Goal: Register for event/course

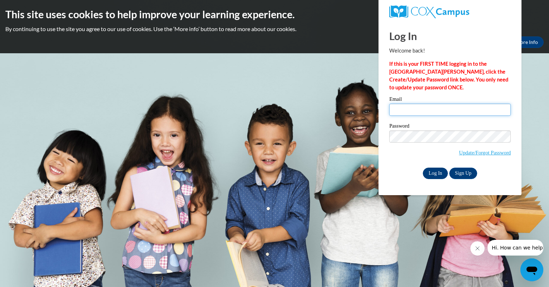
type input "vandeheycollee@aasd.k12.wi.us"
click at [436, 173] on input "Log In" at bounding box center [435, 173] width 25 height 11
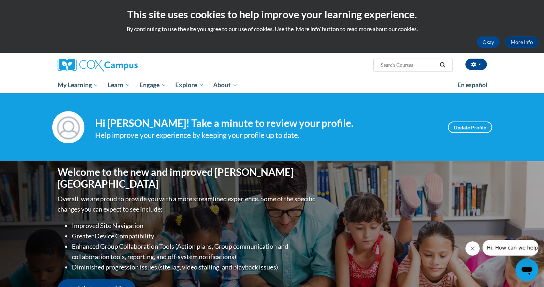
click at [428, 63] on input "Search..." at bounding box center [408, 65] width 57 height 9
type input "sysmatic and explicite phonics"
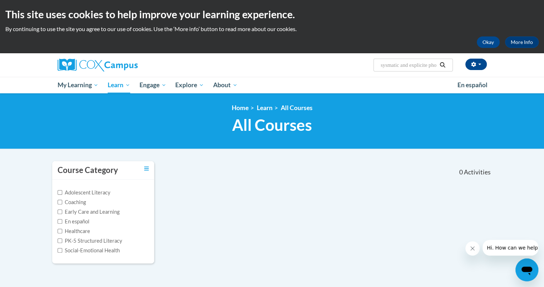
click at [401, 65] on input "sysmatic and explicite phonics" at bounding box center [408, 65] width 57 height 9
click at [437, 65] on input "systamatic and explicite phonics" at bounding box center [408, 65] width 57 height 9
type input "systamatic phonics"
click at [443, 67] on icon "Search" at bounding box center [442, 64] width 6 height 5
click at [425, 65] on input "systamatic phonics" at bounding box center [408, 65] width 57 height 9
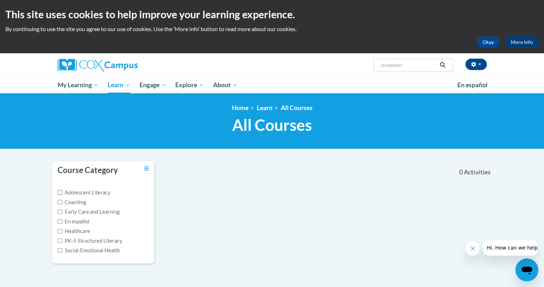
type input "systamati"
click at [413, 67] on input "systamati" at bounding box center [408, 65] width 57 height 9
type input "s"
type input "systematic"
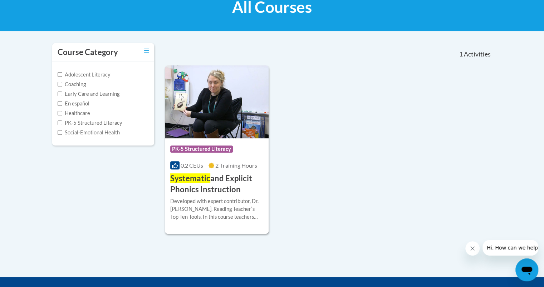
scroll to position [118, 0]
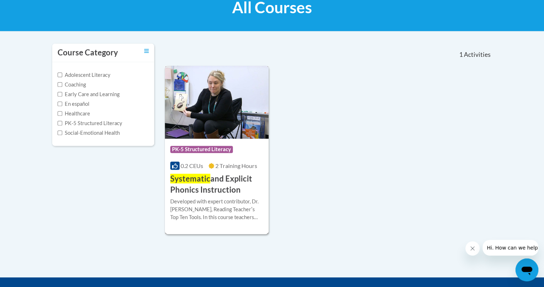
click at [206, 149] on span "PK-5 Structured Literacy" at bounding box center [201, 149] width 63 height 7
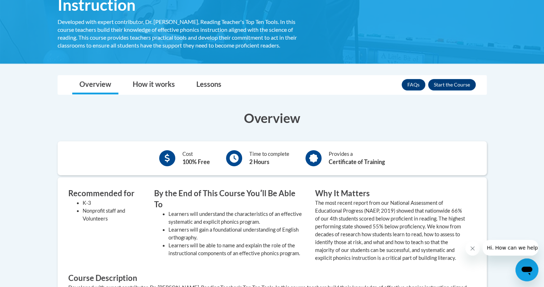
scroll to position [157, 0]
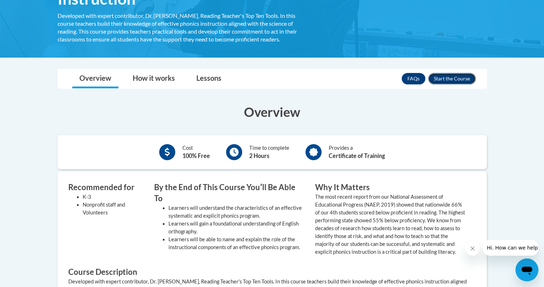
click at [460, 78] on button "Enroll" at bounding box center [452, 78] width 48 height 11
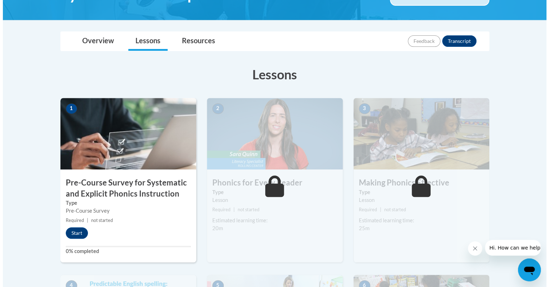
scroll to position [143, 0]
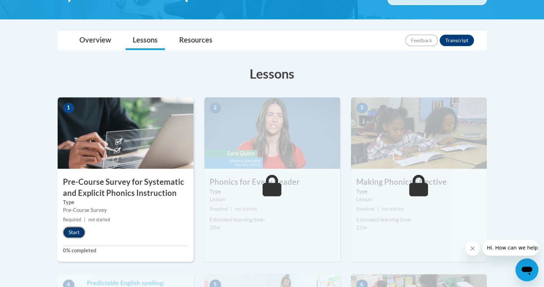
click at [69, 234] on button "Start" at bounding box center [74, 232] width 22 height 11
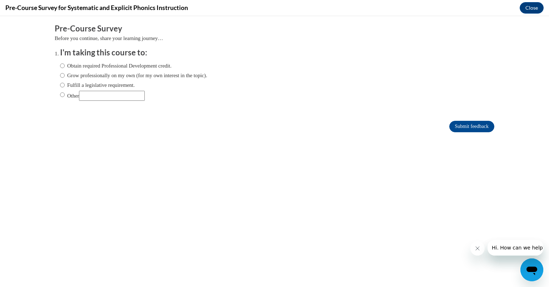
scroll to position [0, 0]
click at [60, 85] on input "Fulfill a legislative requirement." at bounding box center [62, 85] width 5 height 8
radio input "true"
click at [472, 128] on input "Submit feedback" at bounding box center [471, 126] width 45 height 11
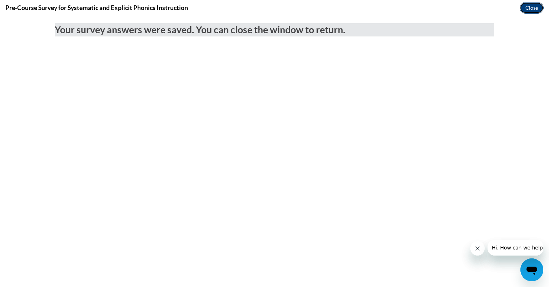
click at [529, 7] on button "Close" at bounding box center [532, 7] width 24 height 11
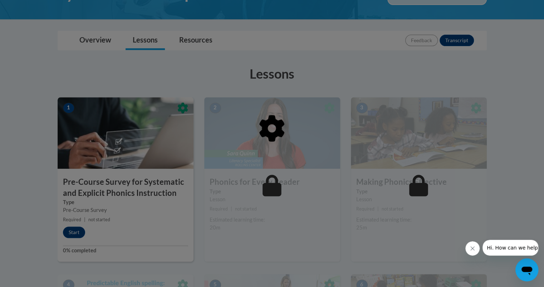
click at [76, 231] on div at bounding box center [272, 165] width 429 height 136
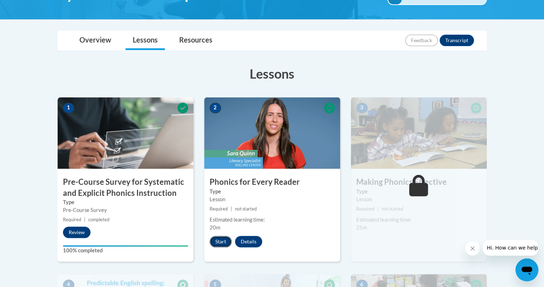
click at [222, 241] on button "Start" at bounding box center [220, 241] width 22 height 11
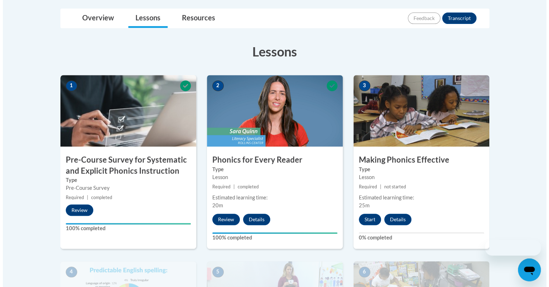
scroll to position [179, 0]
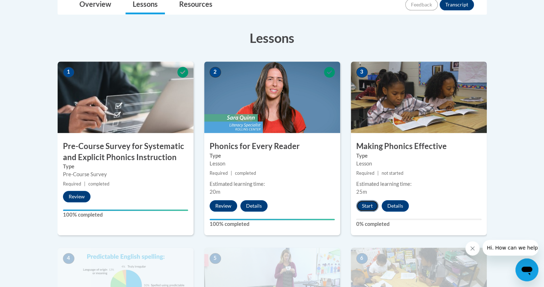
click at [367, 205] on button "Start" at bounding box center [367, 205] width 22 height 11
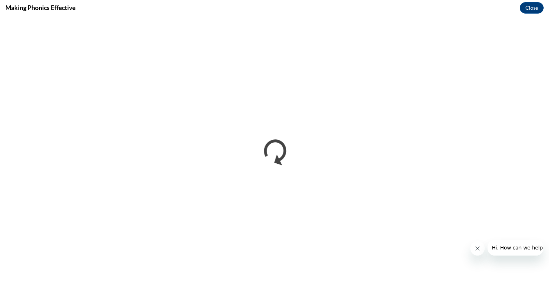
scroll to position [0, 0]
